Goal: Task Accomplishment & Management: Manage account settings

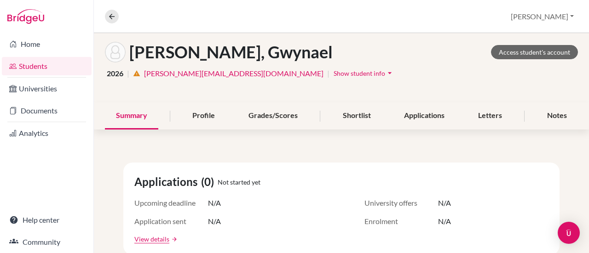
scroll to position [45, 0]
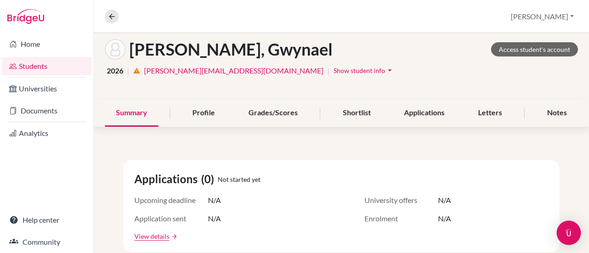
click at [565, 231] on img "Open Intercom Messenger" at bounding box center [568, 233] width 12 height 12
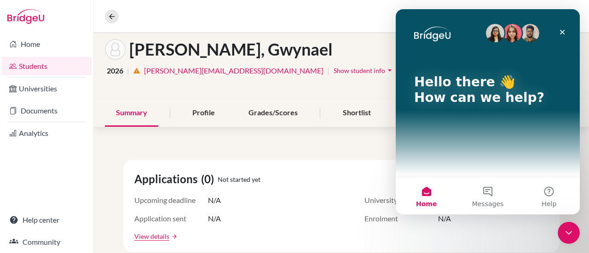
scroll to position [0, 0]
click at [488, 194] on button "Messages" at bounding box center [487, 196] width 61 height 37
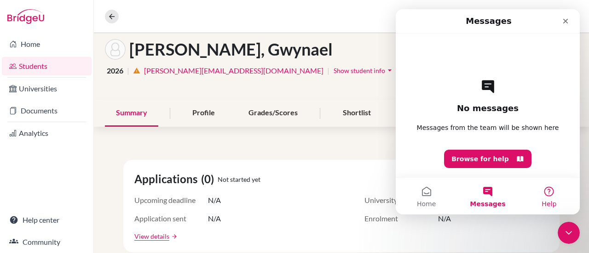
click at [552, 194] on button "Help" at bounding box center [548, 196] width 61 height 37
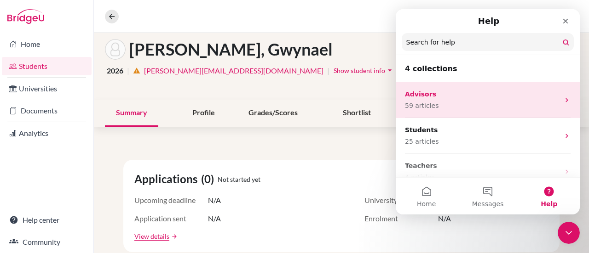
click at [476, 97] on p "Advisors" at bounding box center [482, 95] width 155 height 10
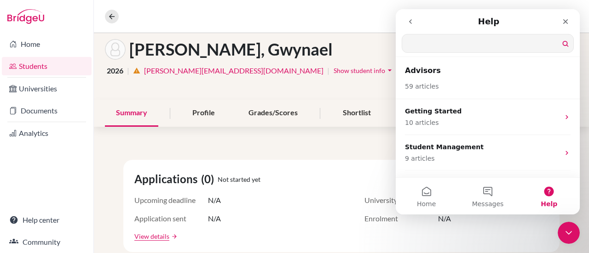
click at [447, 44] on input "Search for help" at bounding box center [487, 43] width 171 height 18
type input "profile builder"
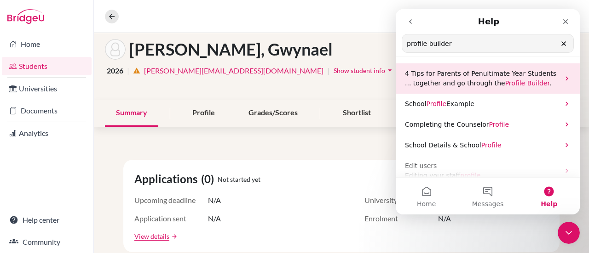
click at [527, 82] on span "Builder" at bounding box center [538, 83] width 22 height 7
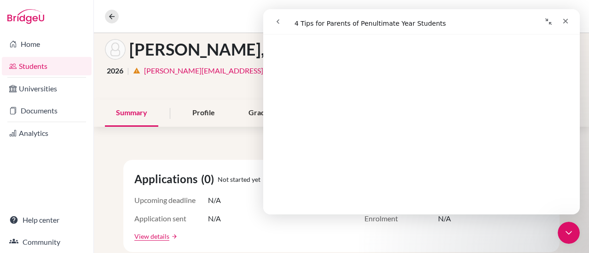
scroll to position [286, 0]
click at [280, 21] on icon "go back" at bounding box center [277, 21] width 7 height 7
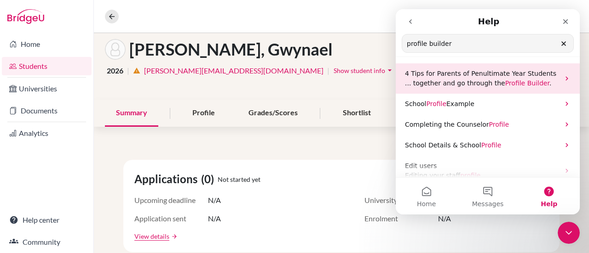
click at [490, 84] on span "... together and go through the" at bounding box center [455, 83] width 100 height 7
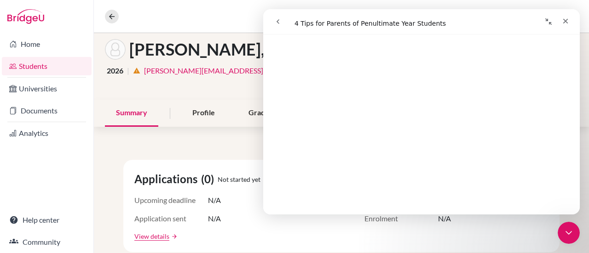
scroll to position [385, 0]
click at [564, 22] on icon "Close" at bounding box center [565, 21] width 5 height 5
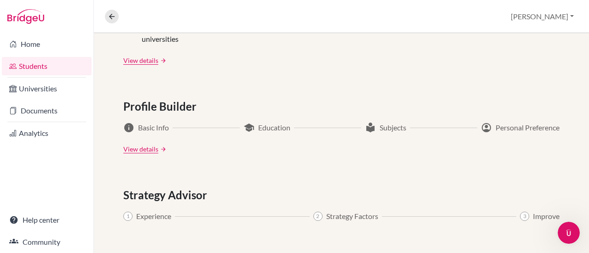
scroll to position [457, 0]
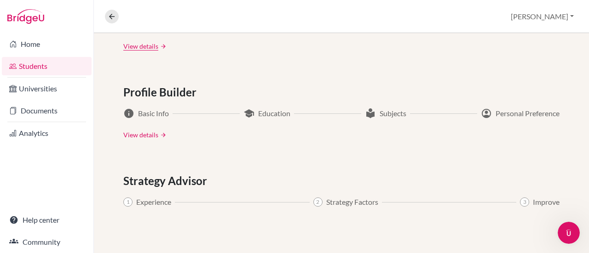
click at [141, 137] on link "View details" at bounding box center [140, 135] width 35 height 10
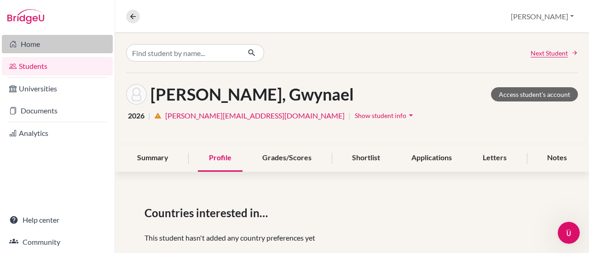
click at [38, 44] on link "Home" at bounding box center [57, 44] width 111 height 18
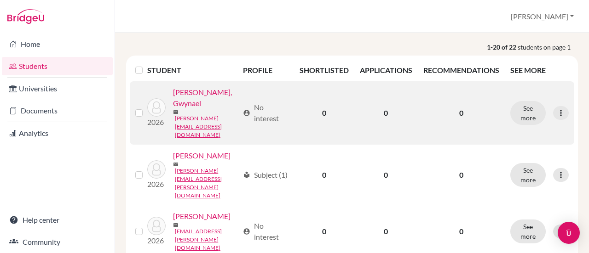
scroll to position [126, 0]
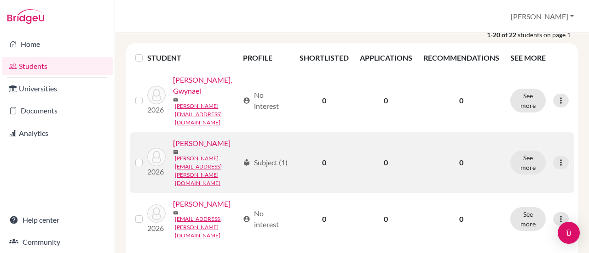
click at [201, 143] on link "Choi, David" at bounding box center [201, 143] width 57 height 11
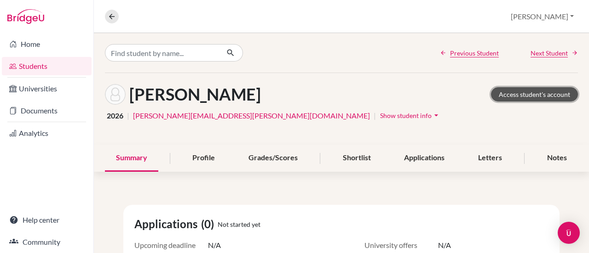
click at [540, 94] on link "Access student's account" at bounding box center [534, 94] width 87 height 14
click at [108, 17] on icon at bounding box center [112, 16] width 8 height 8
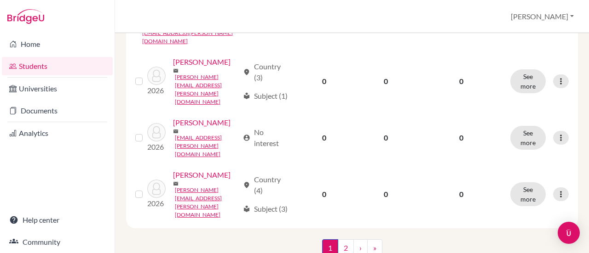
scroll to position [1200, 0]
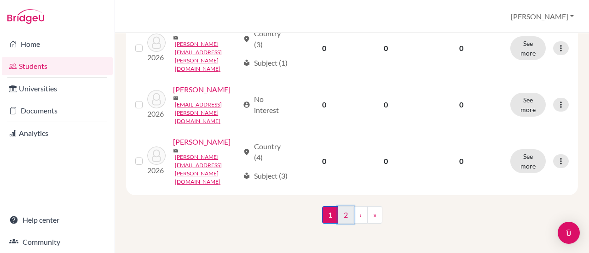
click at [346, 217] on link "2" at bounding box center [346, 214] width 16 height 17
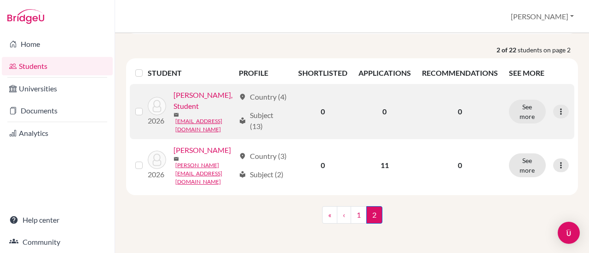
scroll to position [115, 0]
click at [211, 107] on link "Swisher, Student" at bounding box center [203, 101] width 61 height 22
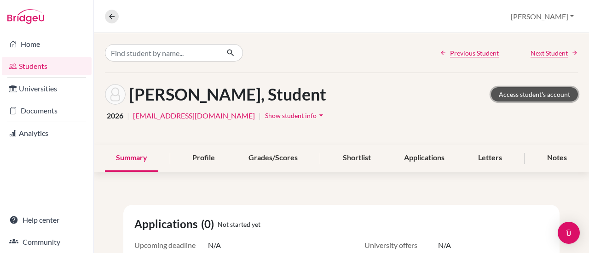
click at [524, 92] on link "Access student's account" at bounding box center [534, 94] width 87 height 14
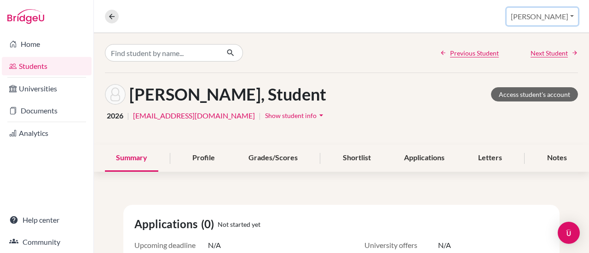
click at [571, 13] on button "[PERSON_NAME]" at bounding box center [541, 16] width 71 height 17
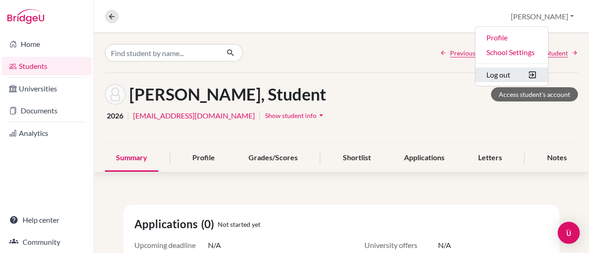
click at [525, 77] on button "Log out" at bounding box center [511, 75] width 73 height 15
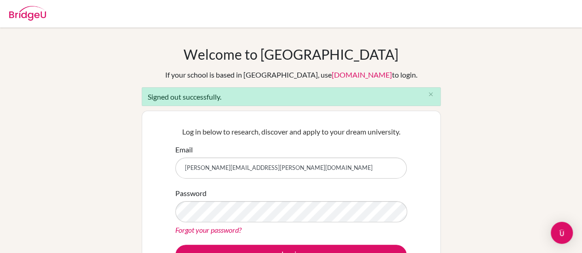
click at [275, 168] on input "[PERSON_NAME][EMAIL_ADDRESS][PERSON_NAME][DOMAIN_NAME]" at bounding box center [290, 168] width 231 height 21
type input "[EMAIL_ADDRESS][DOMAIN_NAME]"
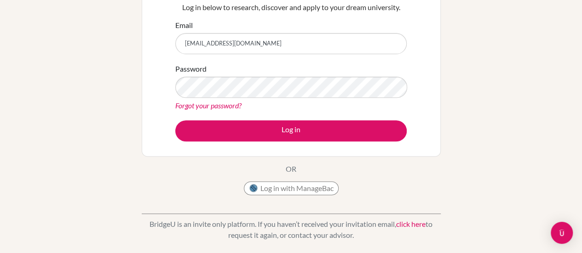
scroll to position [132, 0]
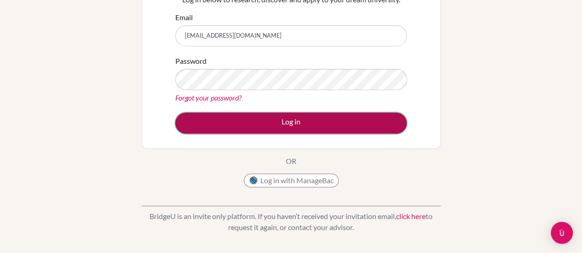
click at [280, 128] on button "Log in" at bounding box center [290, 123] width 231 height 21
